Goal: Task Accomplishment & Management: Use online tool/utility

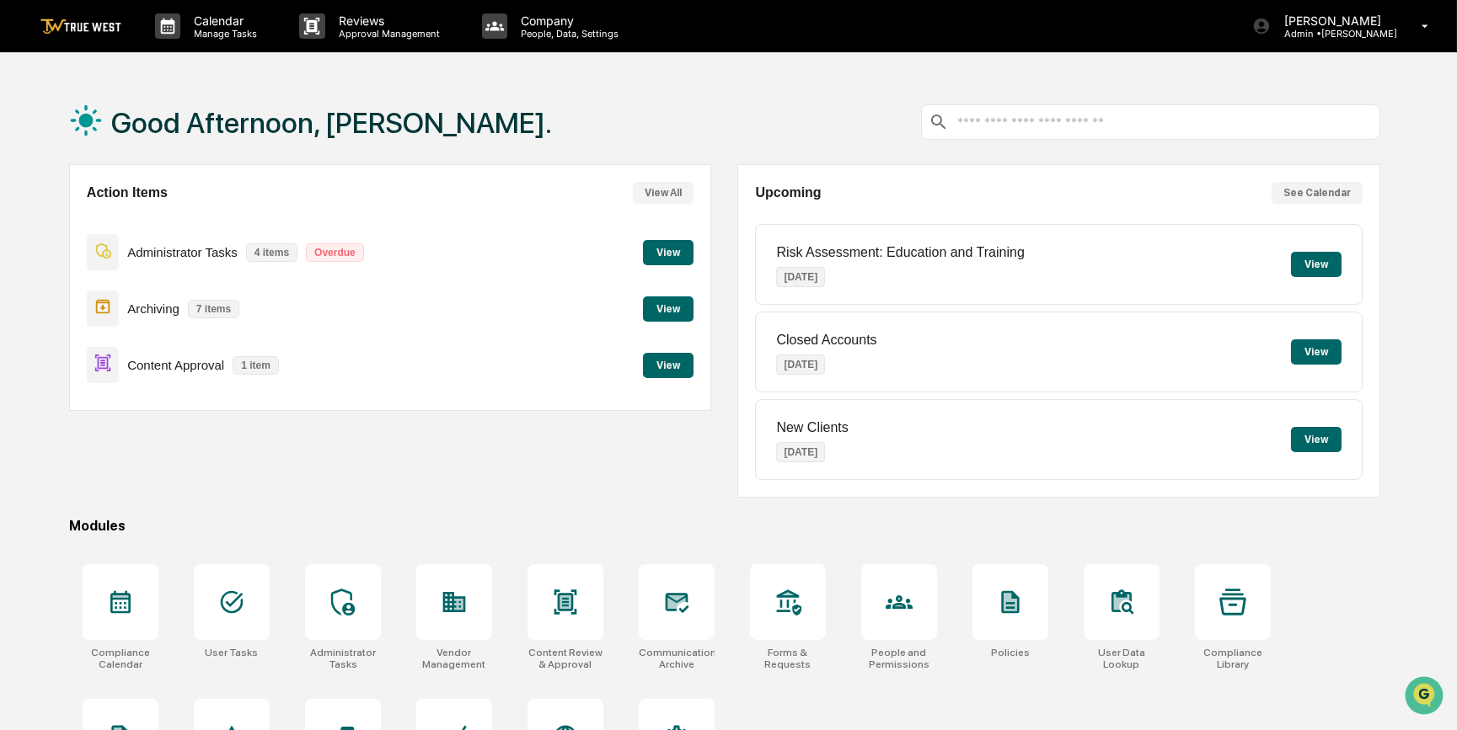
click at [661, 363] on button "View" at bounding box center [668, 365] width 51 height 25
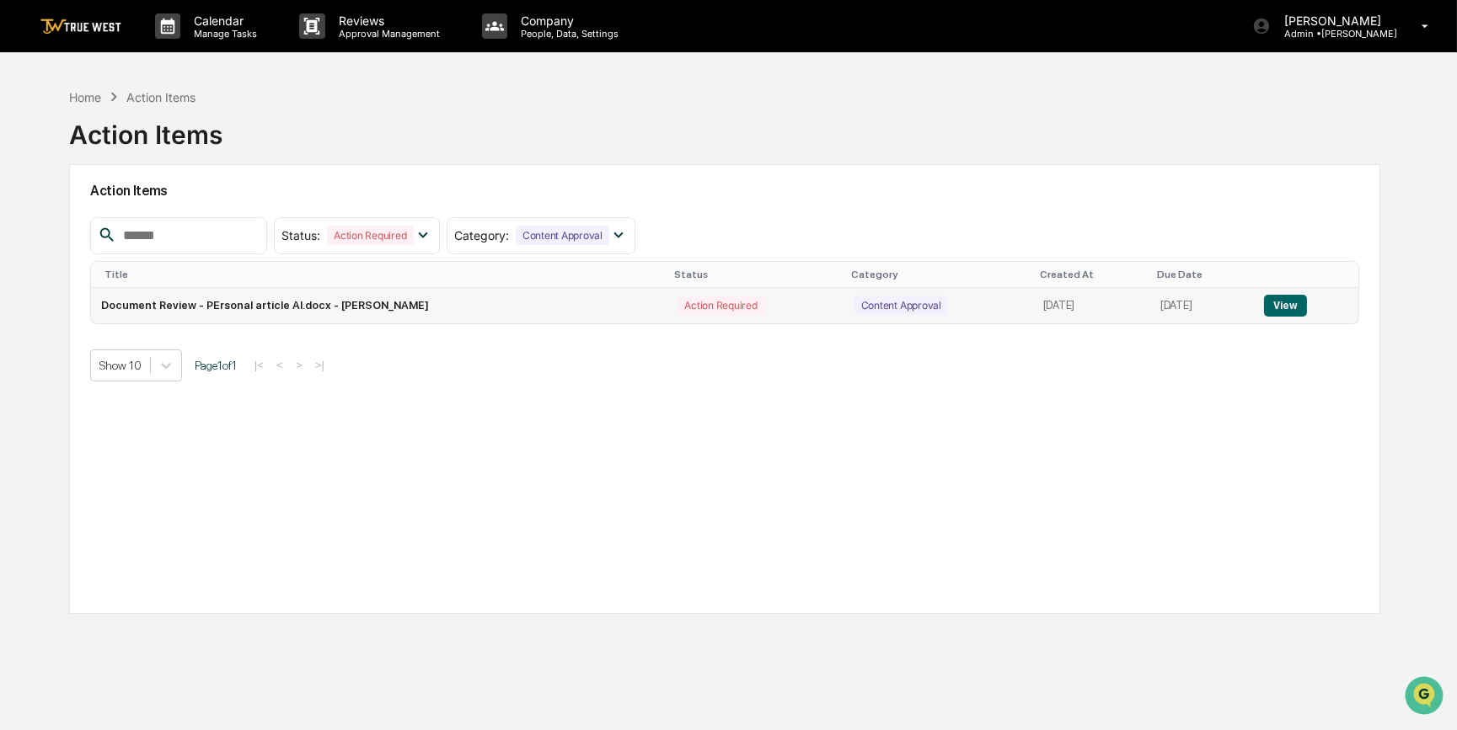
click at [1291, 304] on button "View" at bounding box center [1285, 306] width 43 height 22
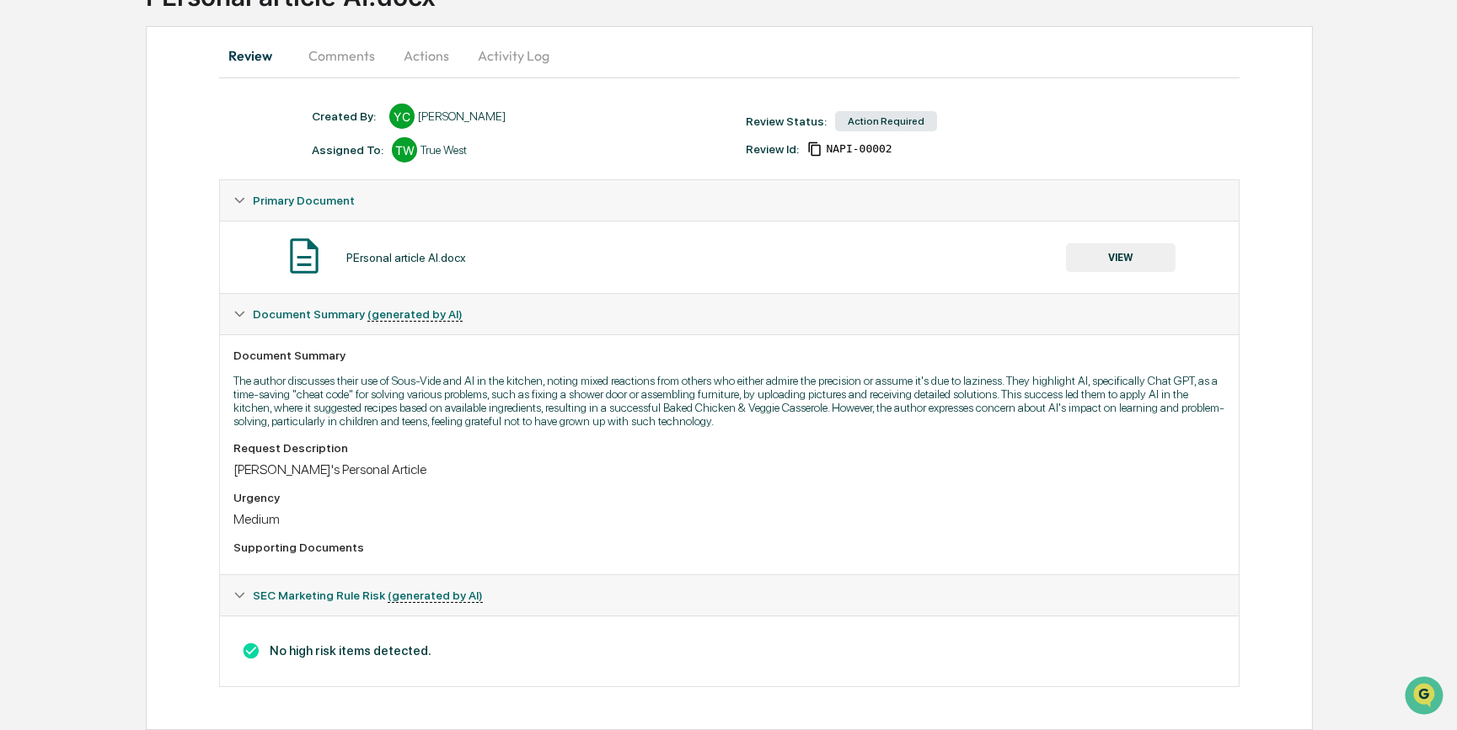
scroll to position [146, 0]
click at [1106, 249] on button "VIEW" at bounding box center [1121, 257] width 110 height 29
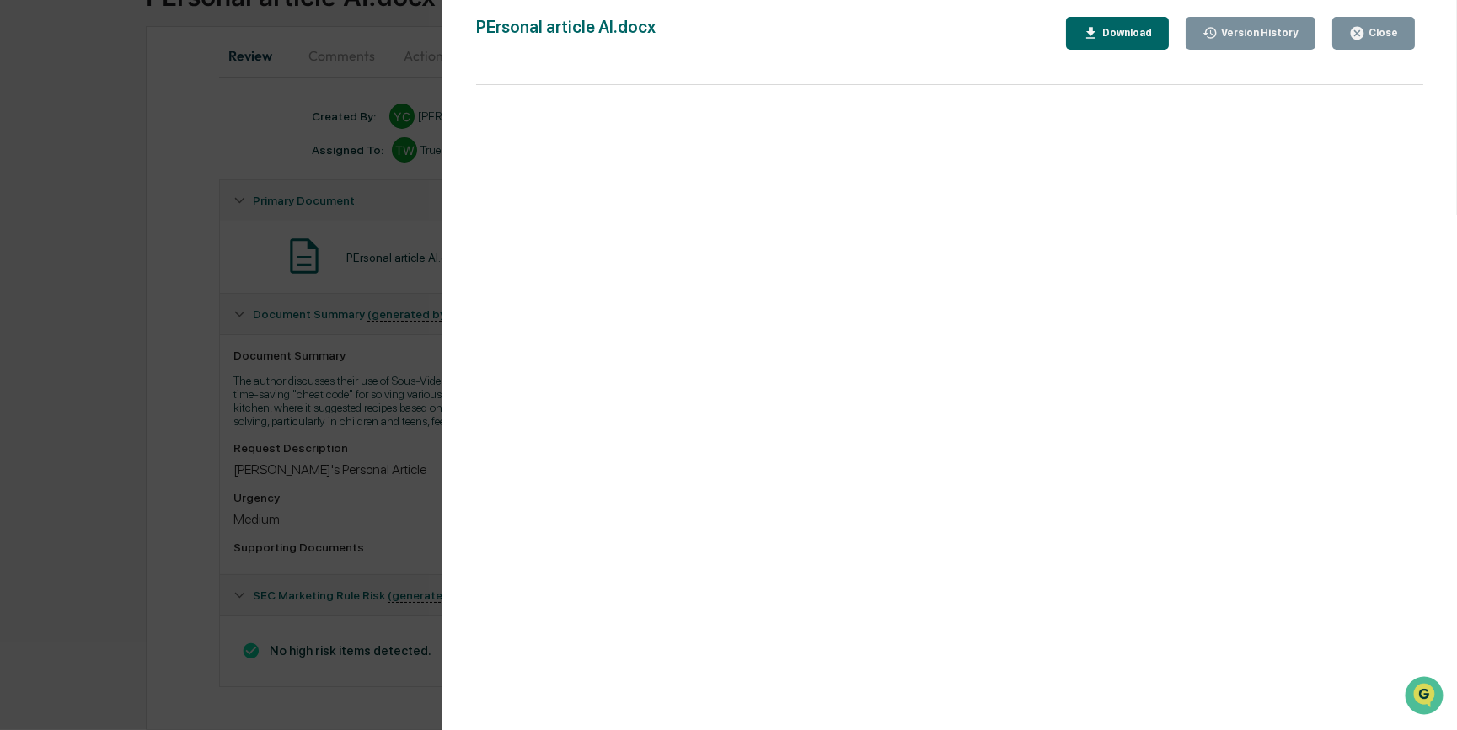
click at [1137, 33] on div "Download" at bounding box center [1125, 33] width 53 height 12
click at [192, 221] on div "Version History [DATE] 08:16 PM [PERSON_NAME] article AI.docx Close Version His…" at bounding box center [728, 365] width 1457 height 730
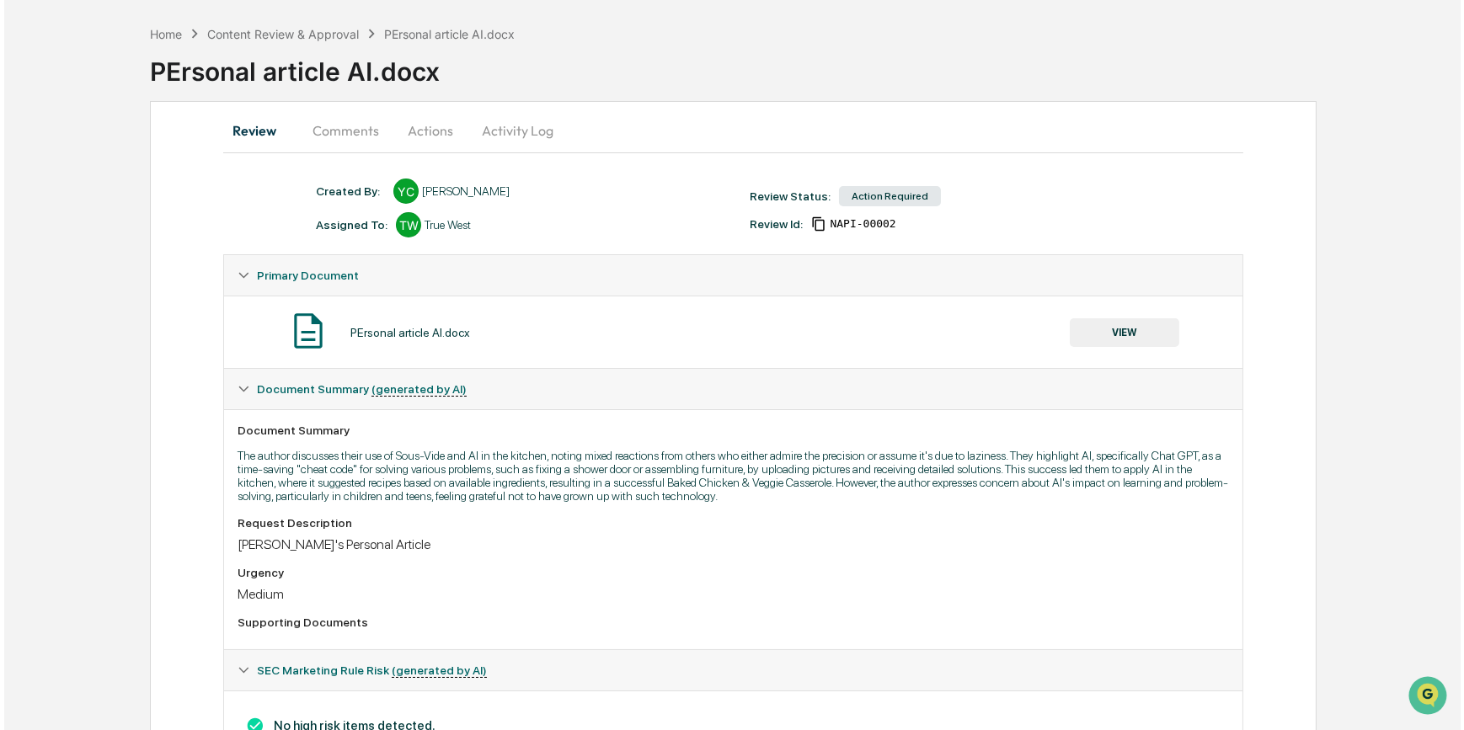
scroll to position [0, 0]
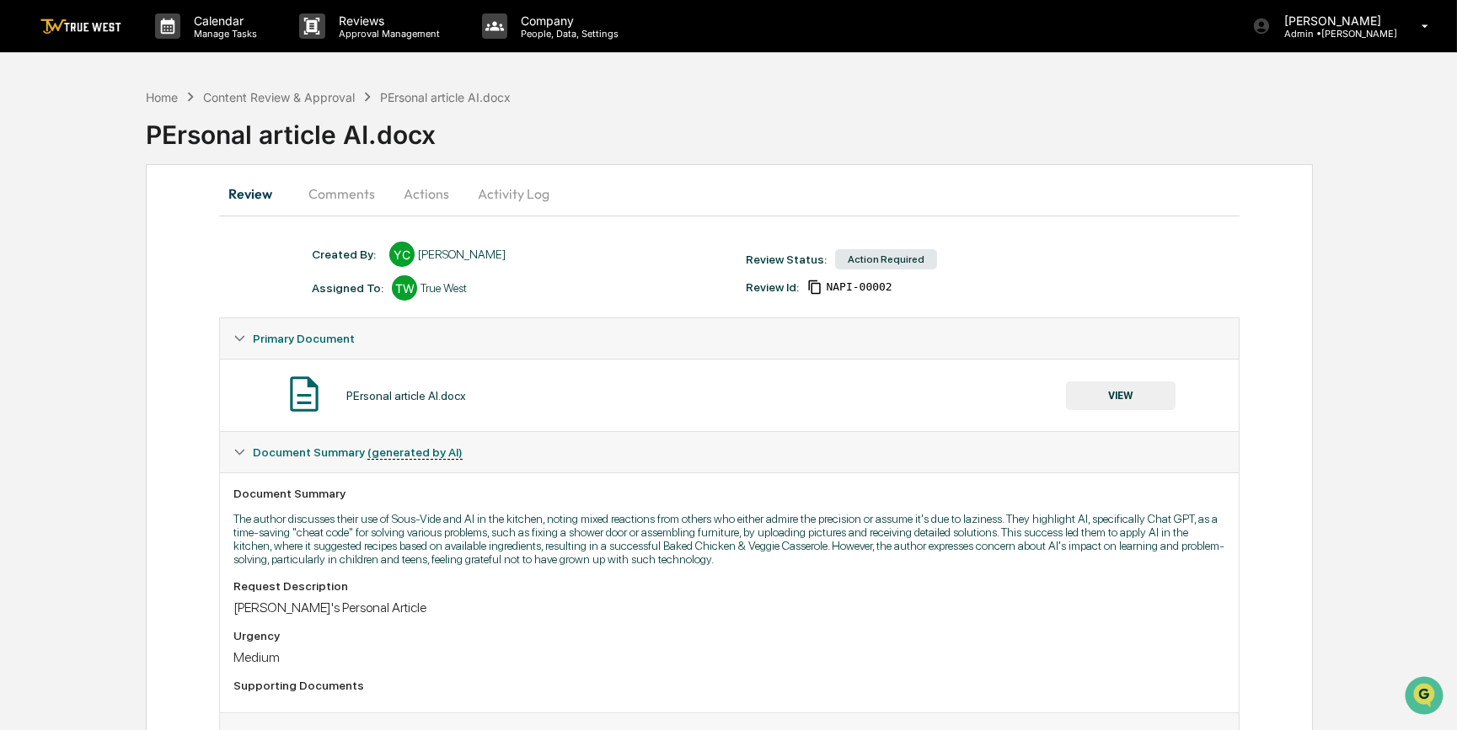
click at [438, 190] on button "Actions" at bounding box center [426, 194] width 76 height 40
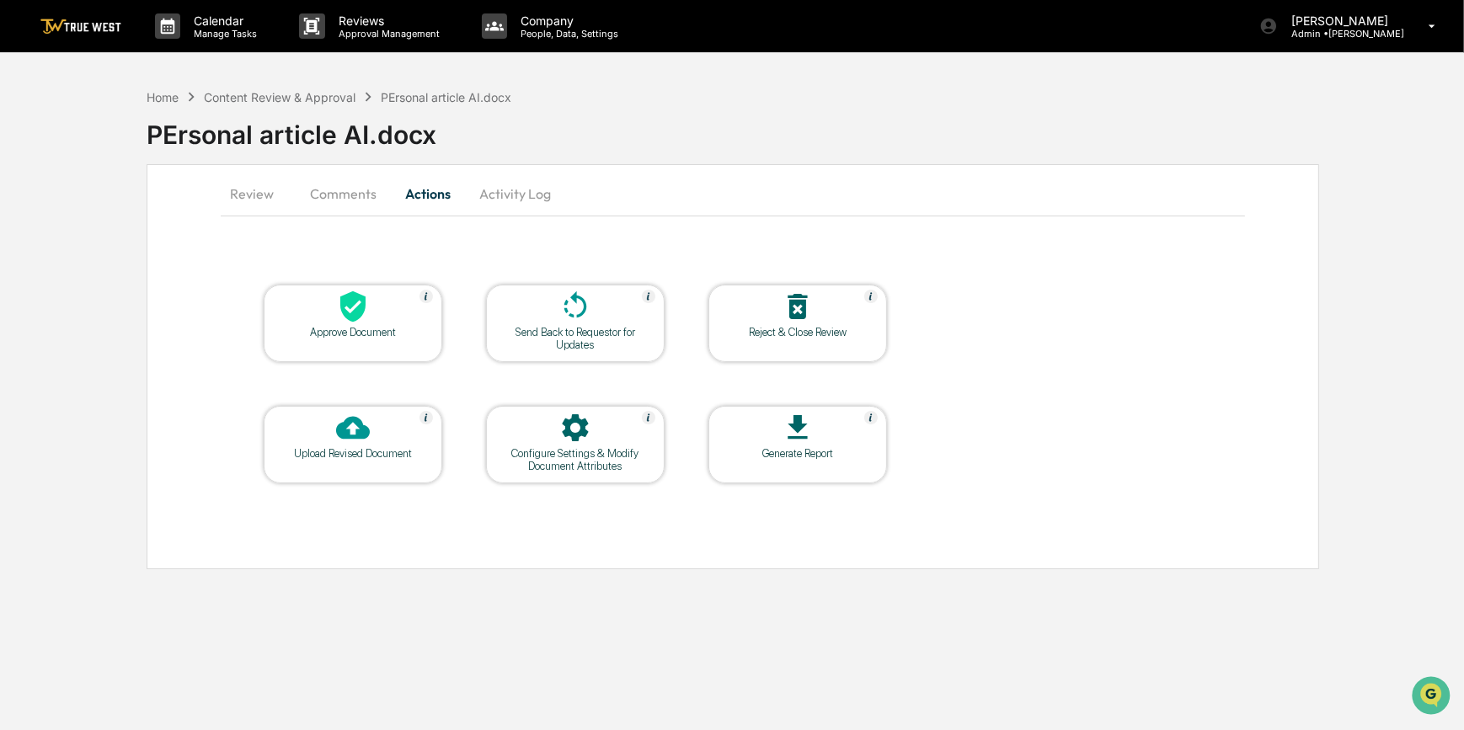
click at [388, 308] on div at bounding box center [353, 308] width 168 height 36
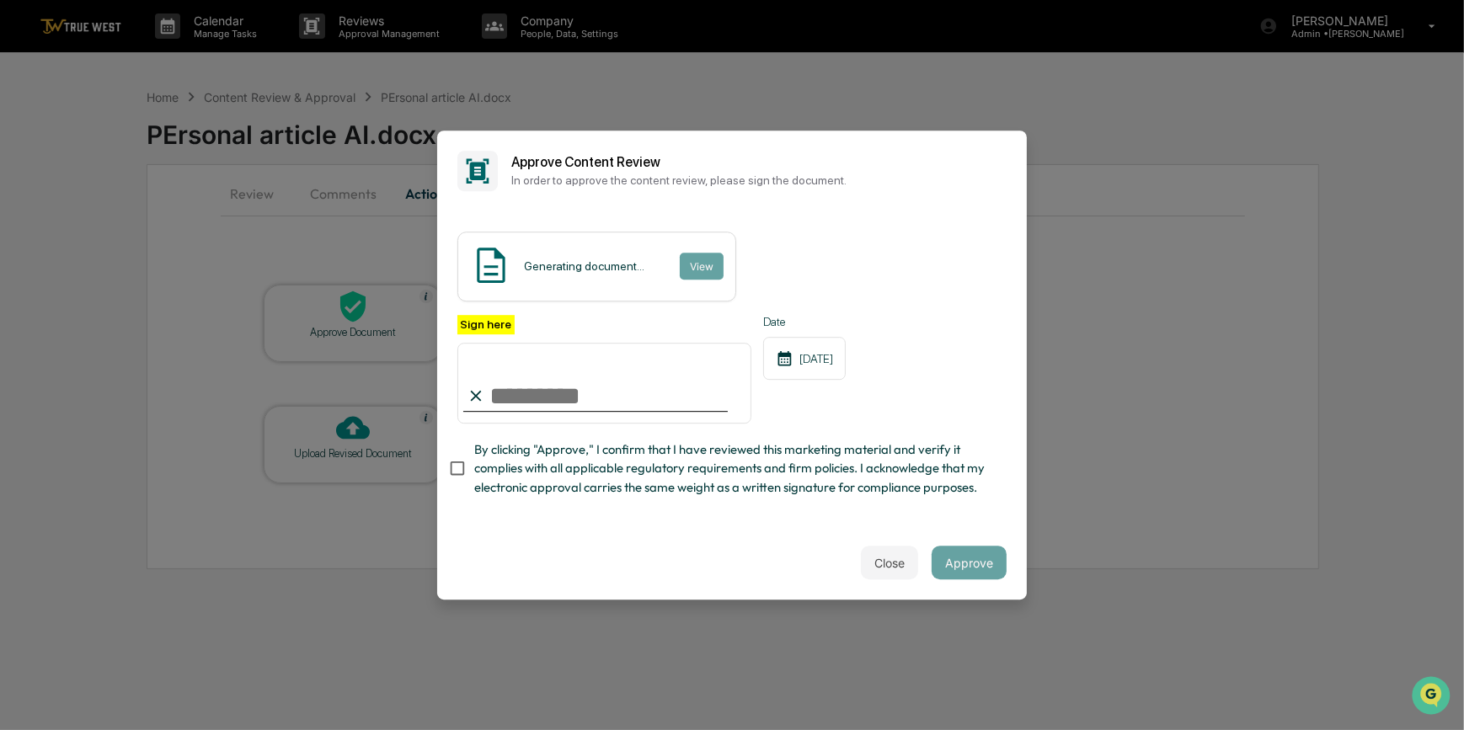
drag, startPoint x: 555, startPoint y: 404, endPoint x: 545, endPoint y: 410, distance: 12.2
click at [554, 404] on input "Sign here" at bounding box center [604, 383] width 294 height 81
type input "*********"
click at [699, 269] on button "View" at bounding box center [701, 266] width 44 height 27
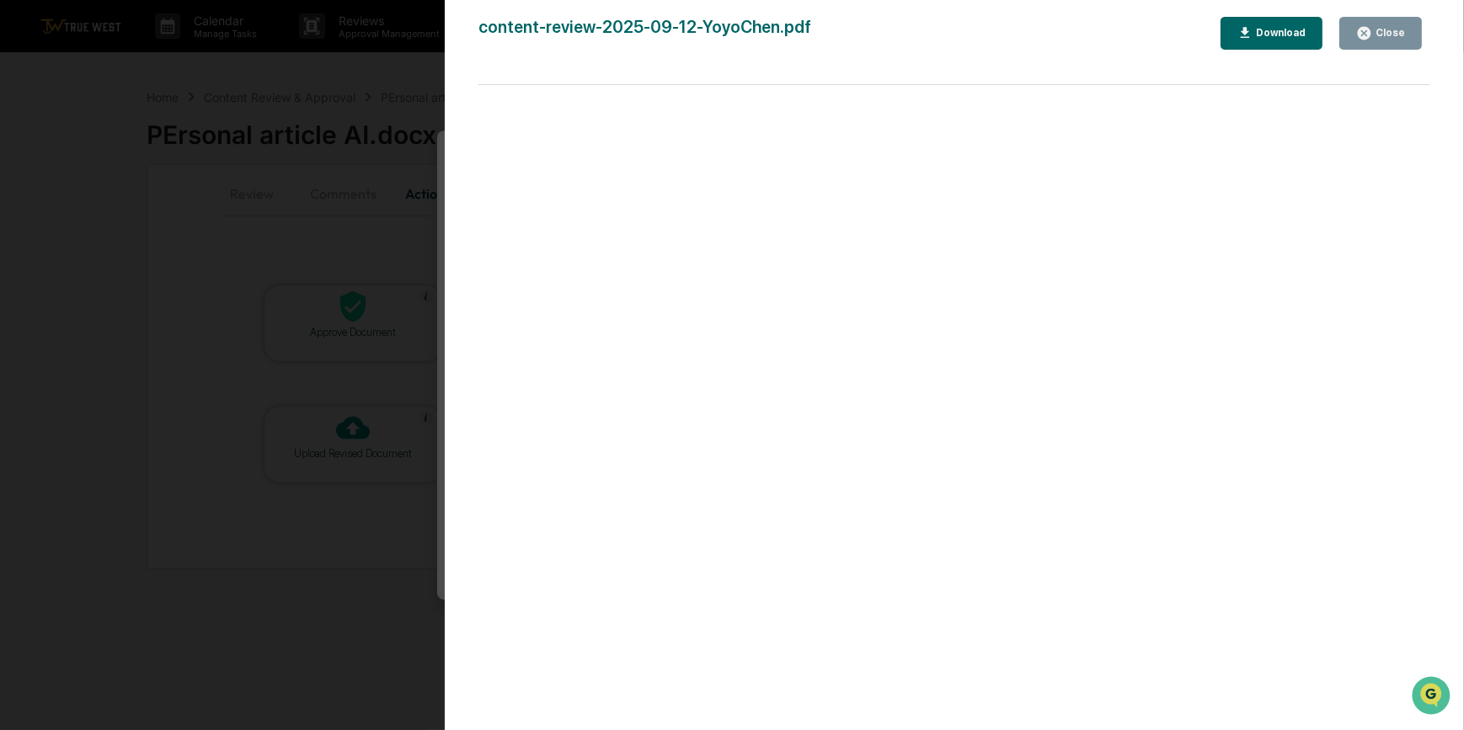
click at [323, 202] on div "Version History [DATE] 09:43 PM [PERSON_NAME] content-review-2025-09-12-YoyoChe…" at bounding box center [732, 365] width 1464 height 730
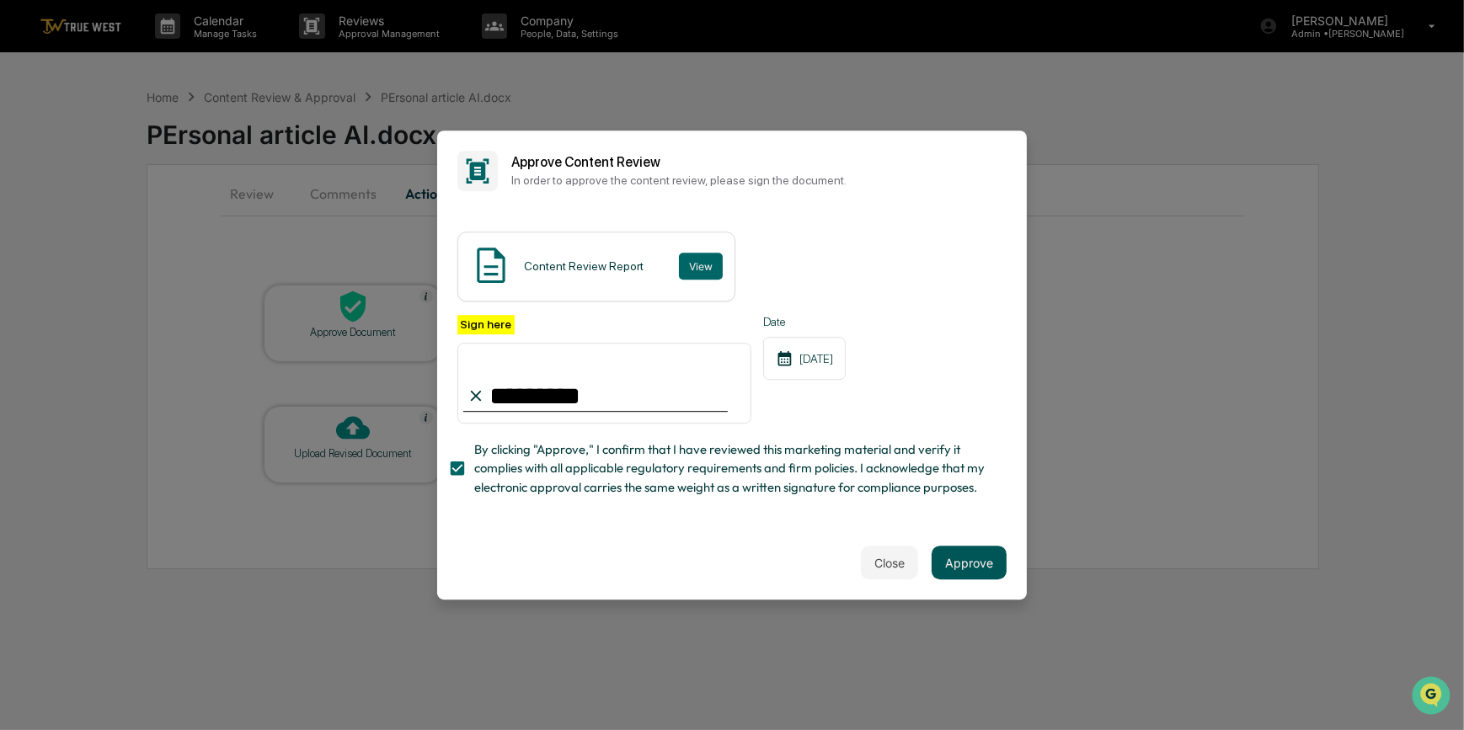
click at [977, 572] on button "Approve" at bounding box center [969, 563] width 75 height 34
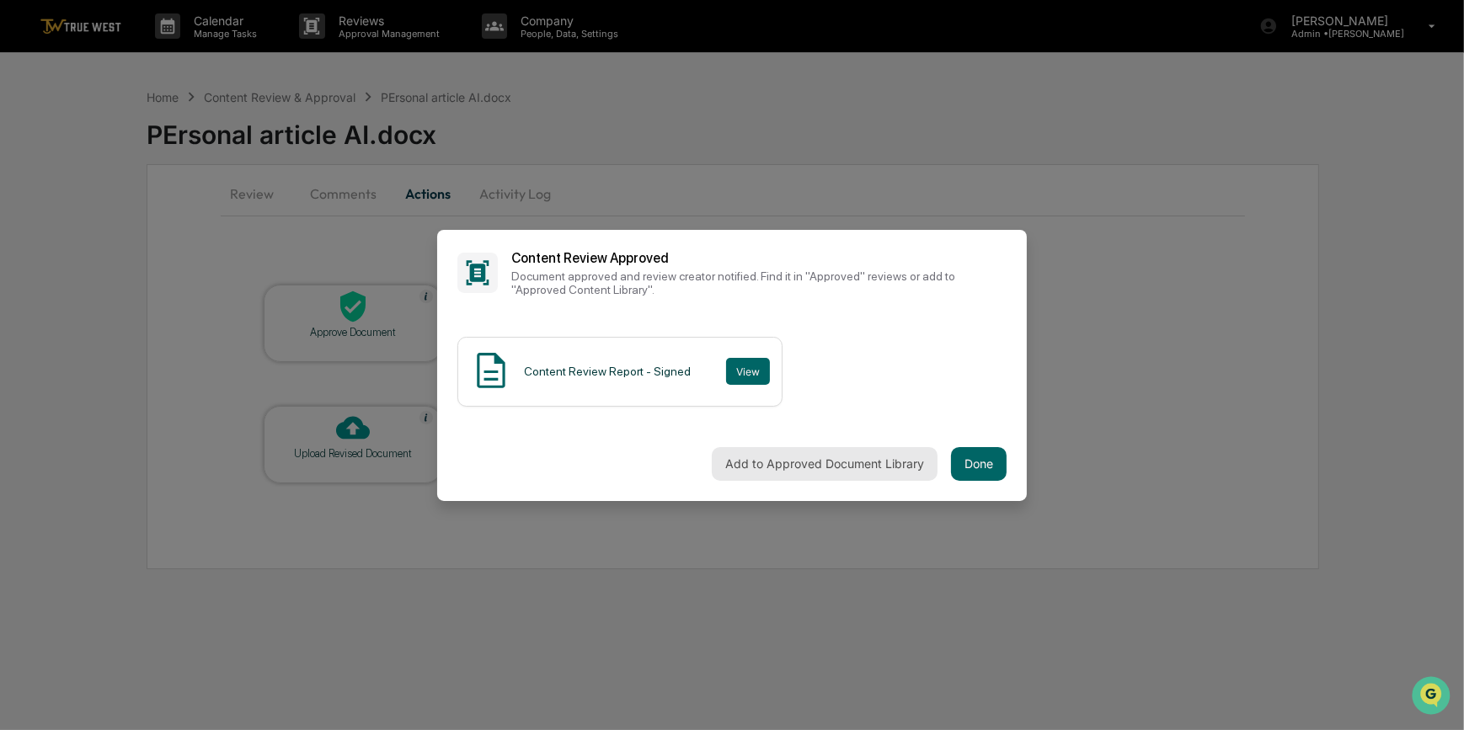
click at [836, 468] on button "Add to Approved Document Library" at bounding box center [825, 464] width 226 height 34
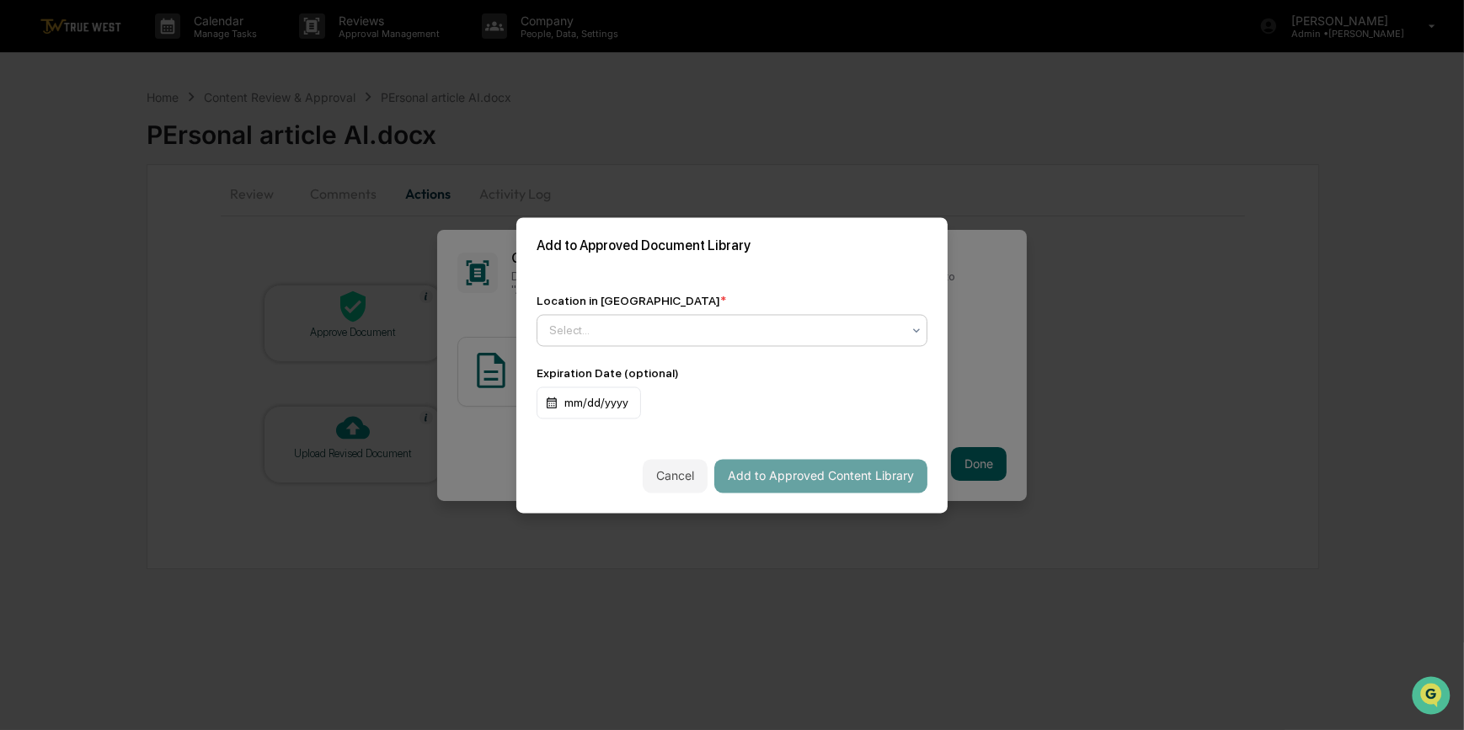
click at [687, 337] on div at bounding box center [725, 330] width 352 height 17
click at [649, 290] on div "Location in Library * Use Up and Down to choose options, press Enter to select …" at bounding box center [731, 356] width 431 height 165
click at [577, 328] on div at bounding box center [725, 330] width 352 height 17
click at [721, 274] on div "Location in Library * Select... Expiration Date (optional) mm/dd/yyyy" at bounding box center [731, 356] width 431 height 165
click at [580, 328] on div at bounding box center [725, 330] width 352 height 17
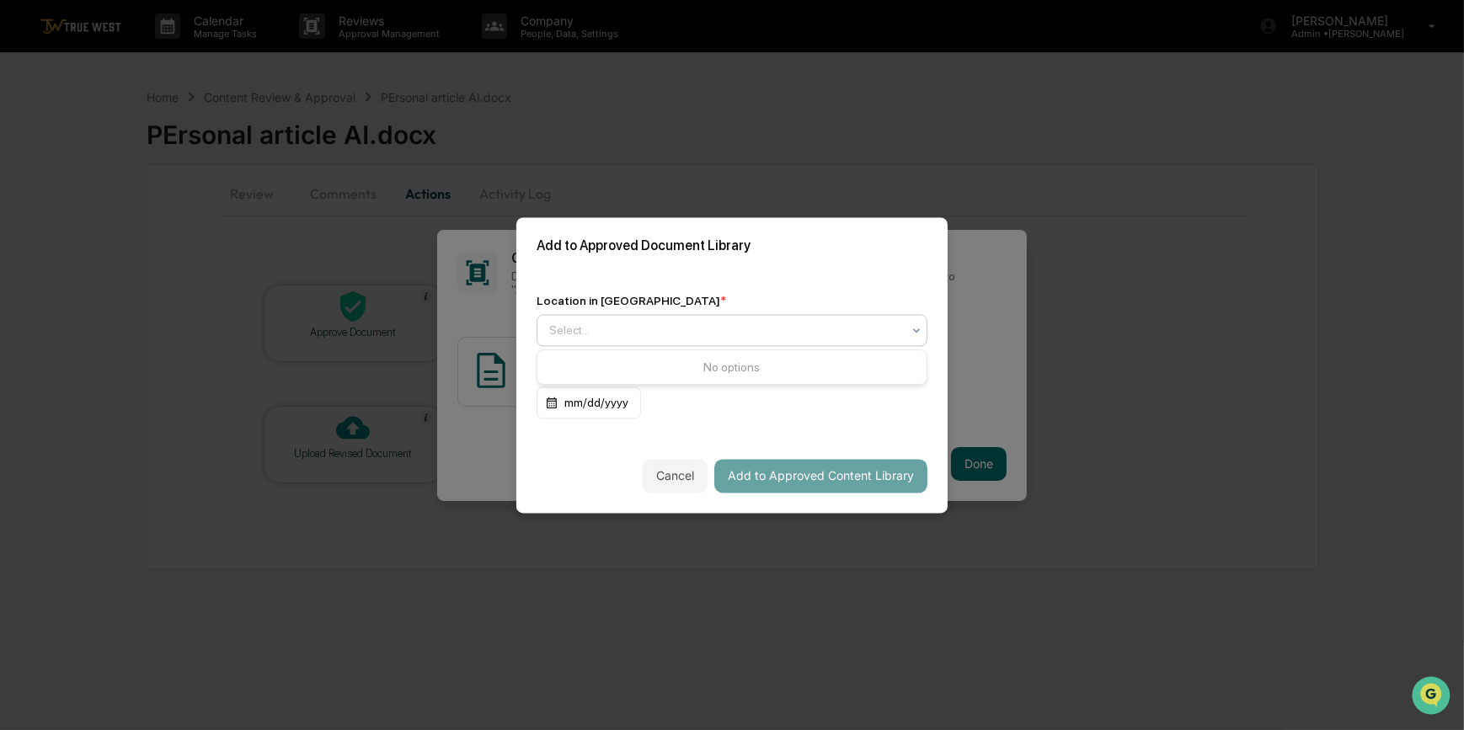
click at [678, 279] on div "Location in Library * Use Up and Down to choose options, press Enter to select …" at bounding box center [731, 356] width 431 height 165
click at [586, 329] on div at bounding box center [725, 330] width 352 height 17
click at [612, 369] on div "Approved Content Library" at bounding box center [732, 371] width 389 height 34
click at [829, 480] on button "Add to Approved Content Library" at bounding box center [820, 476] width 213 height 34
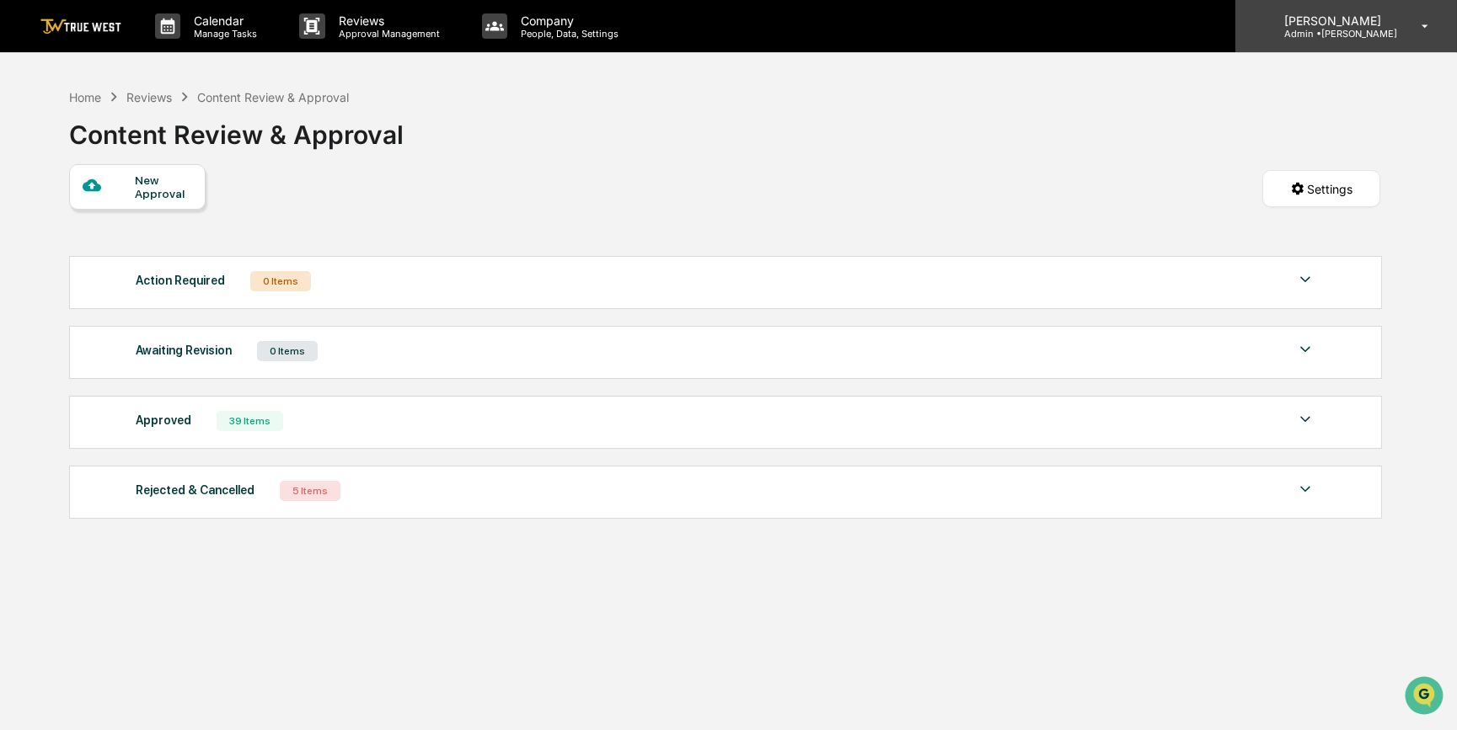
click at [1370, 24] on p "[PERSON_NAME]" at bounding box center [1333, 20] width 126 height 14
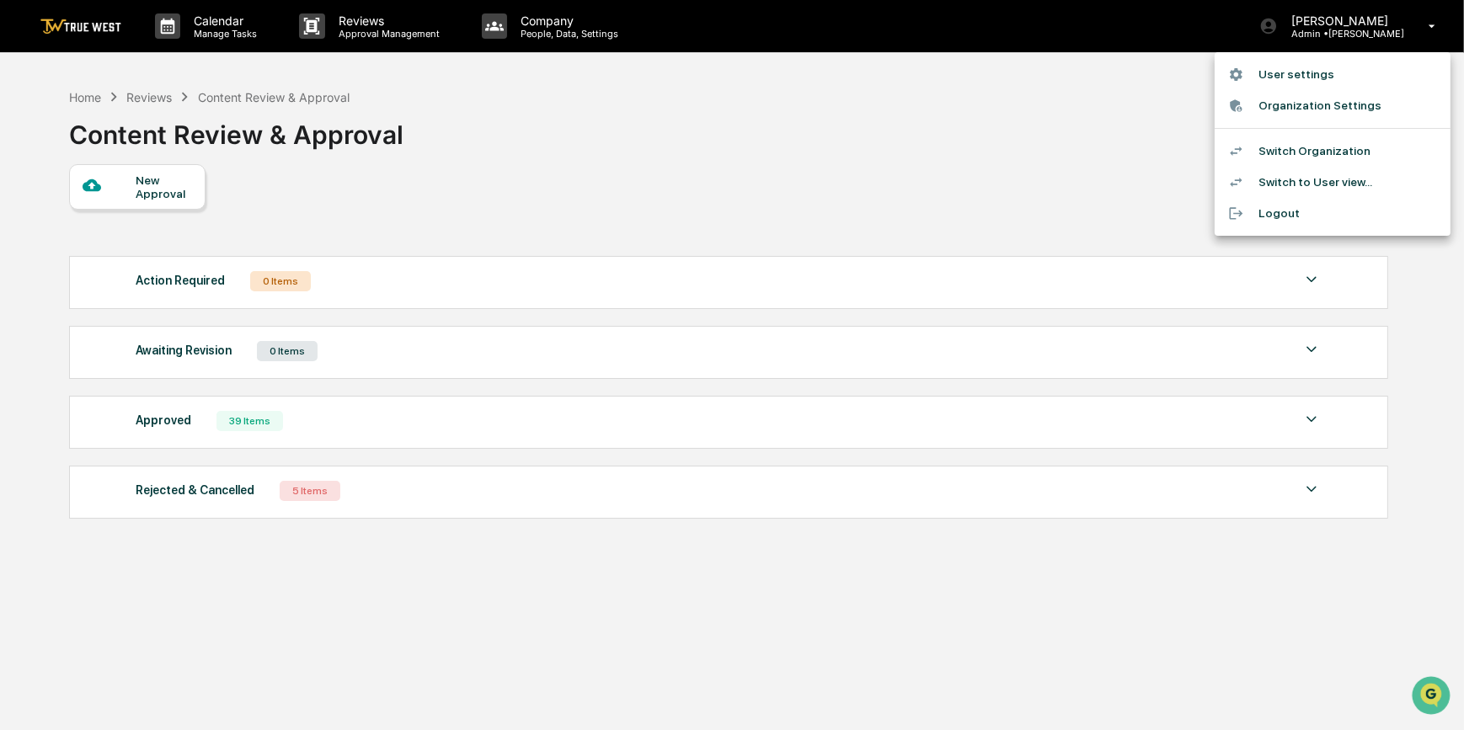
click at [1048, 134] on div at bounding box center [732, 365] width 1464 height 730
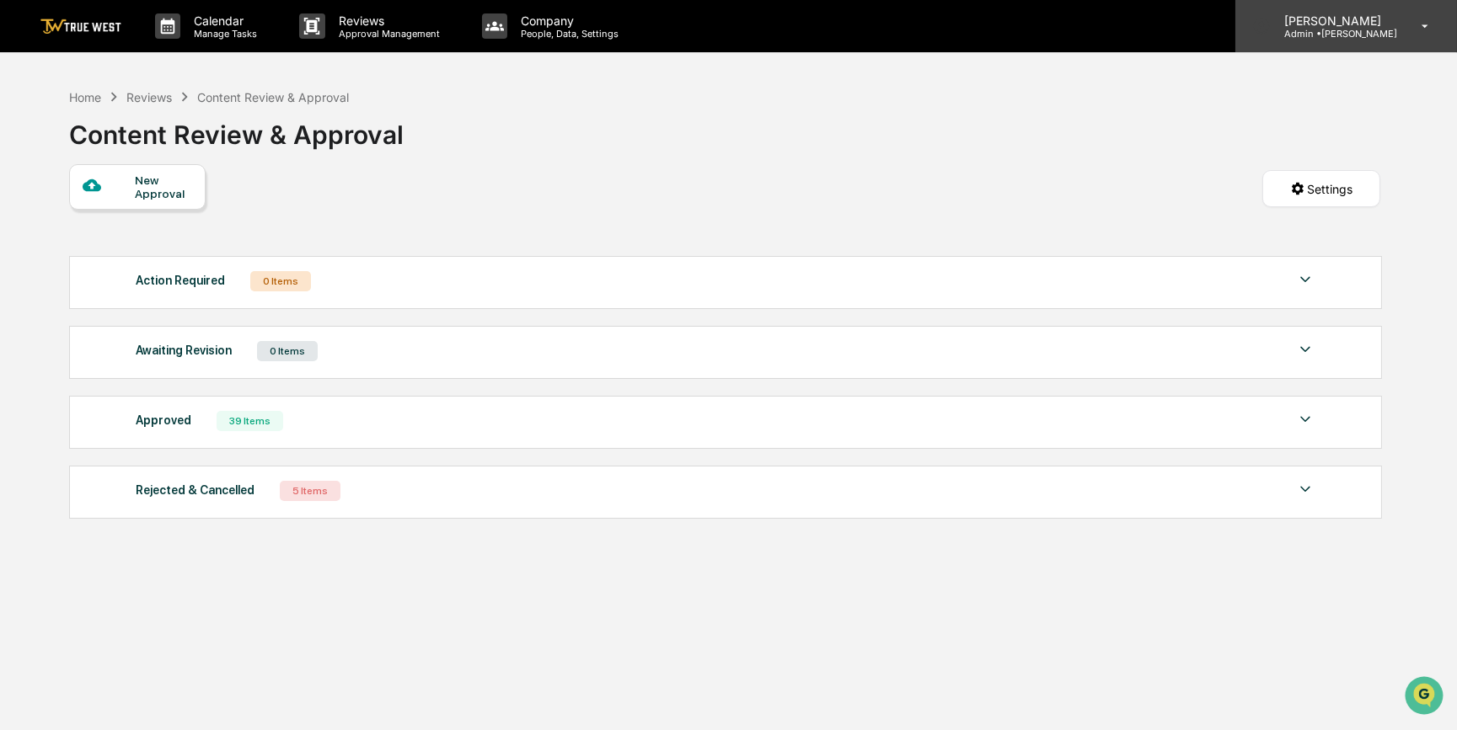
click at [1365, 28] on p "Admin • [GEOGRAPHIC_DATA]" at bounding box center [1333, 34] width 126 height 12
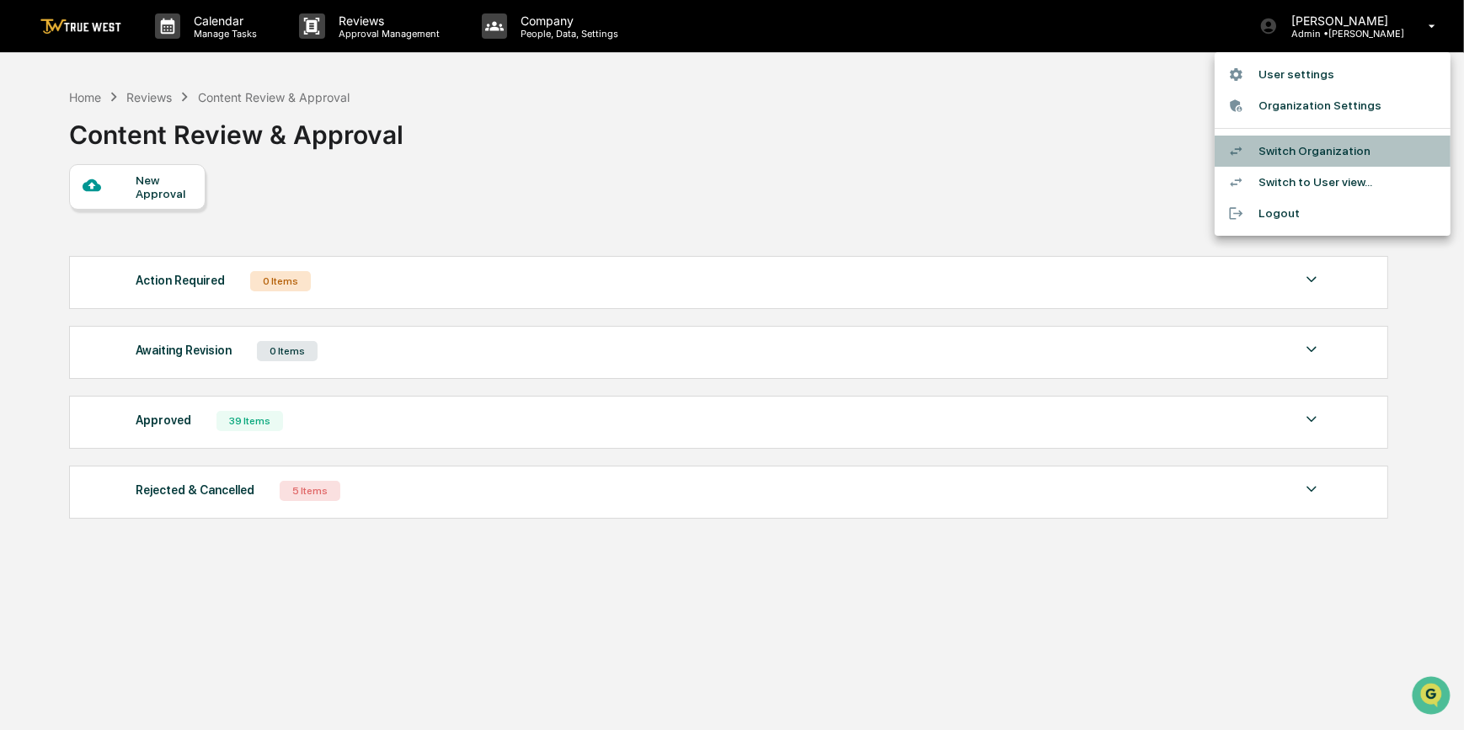
click at [1264, 152] on li "Switch Organization" at bounding box center [1333, 151] width 236 height 31
